Goal: Task Accomplishment & Management: Use online tool/utility

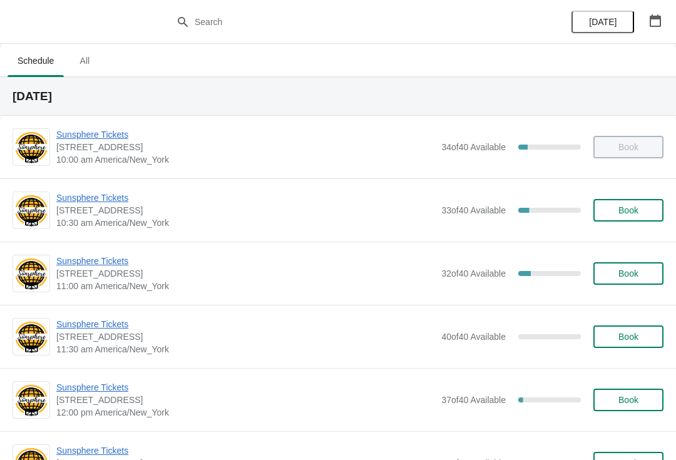
click at [127, 266] on span "Sunsphere Tickets" at bounding box center [245, 261] width 379 height 13
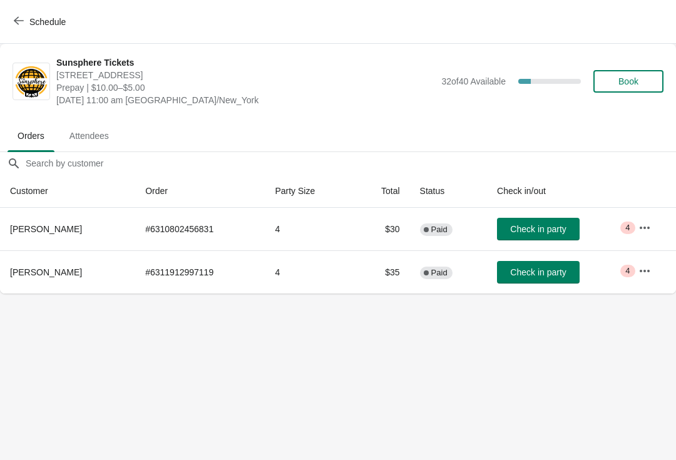
click at [546, 218] on button "Check in party" at bounding box center [538, 229] width 83 height 23
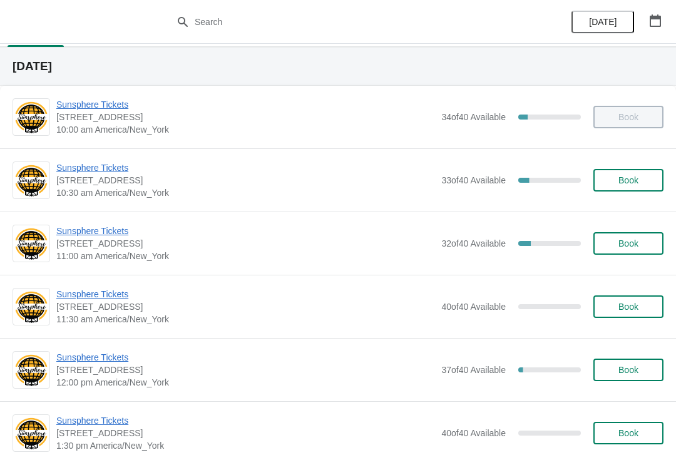
scroll to position [27, 0]
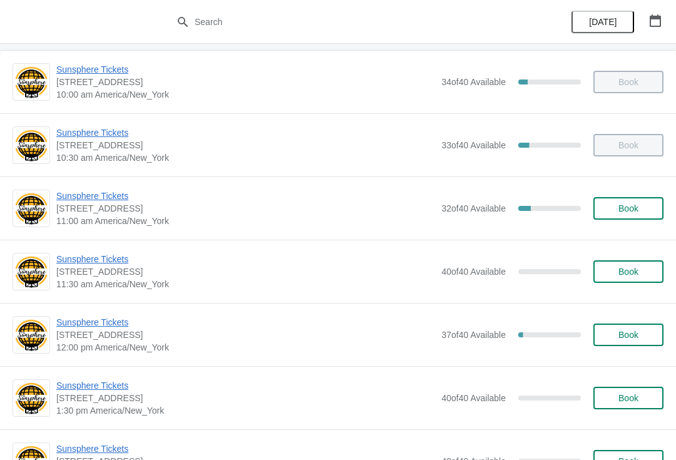
scroll to position [84, 0]
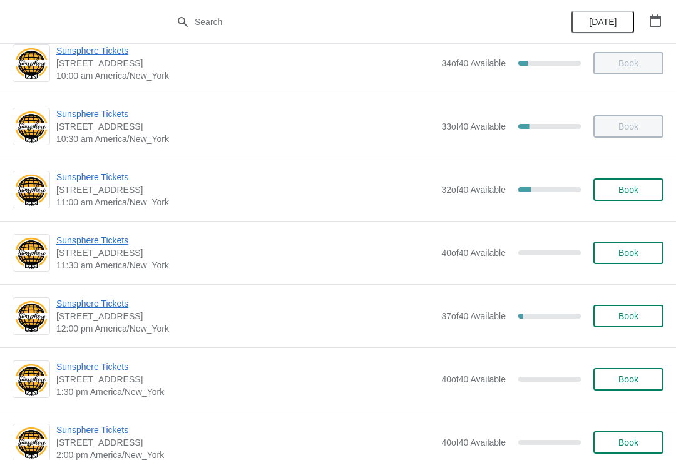
click at [108, 181] on span "Sunsphere Tickets" at bounding box center [245, 177] width 379 height 13
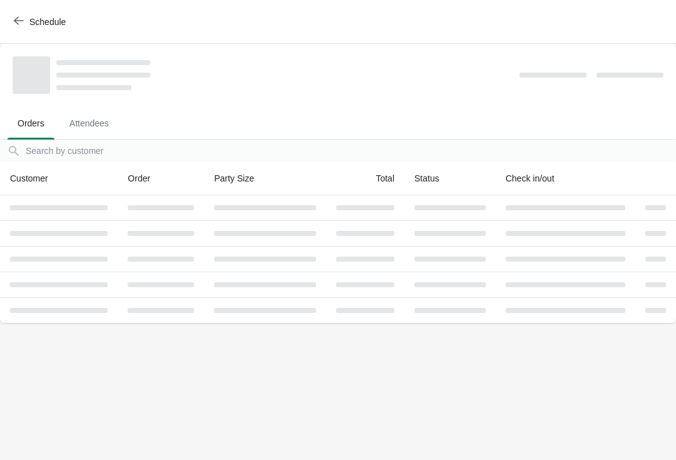
scroll to position [0, 0]
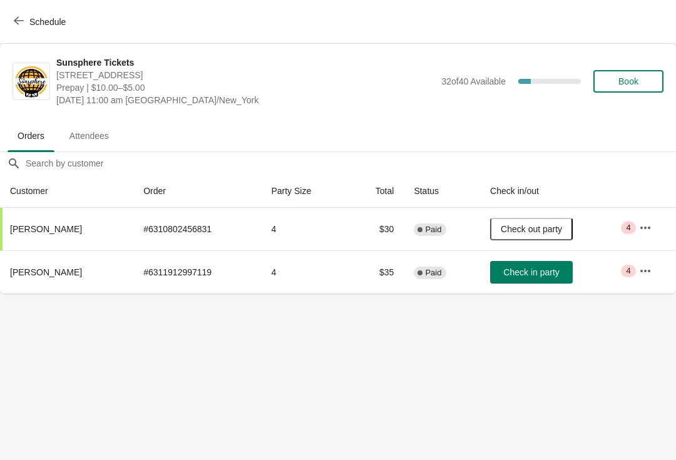
click at [513, 268] on span "Check in party" at bounding box center [531, 272] width 56 height 10
